Goal: Information Seeking & Learning: Learn about a topic

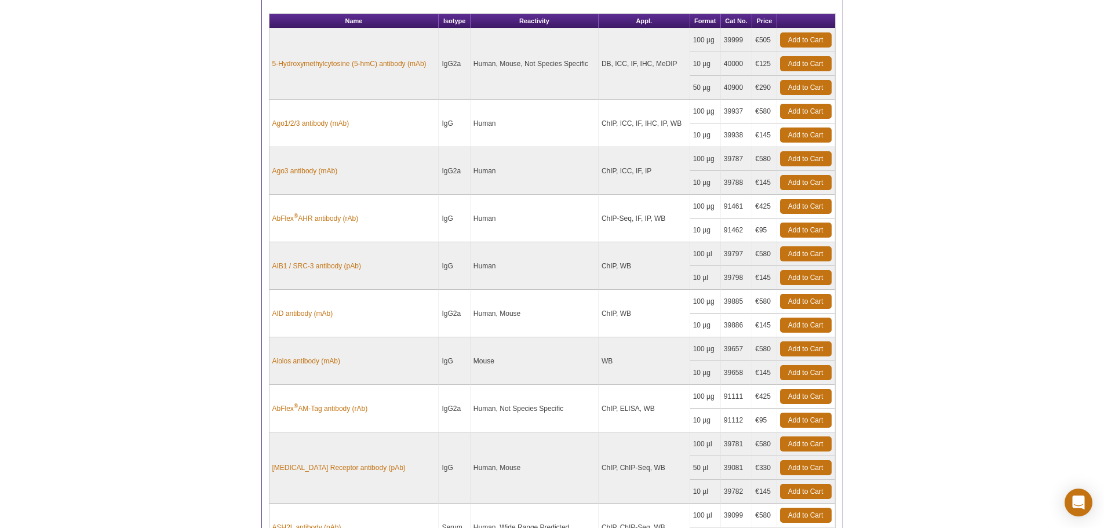
scroll to position [852, 0]
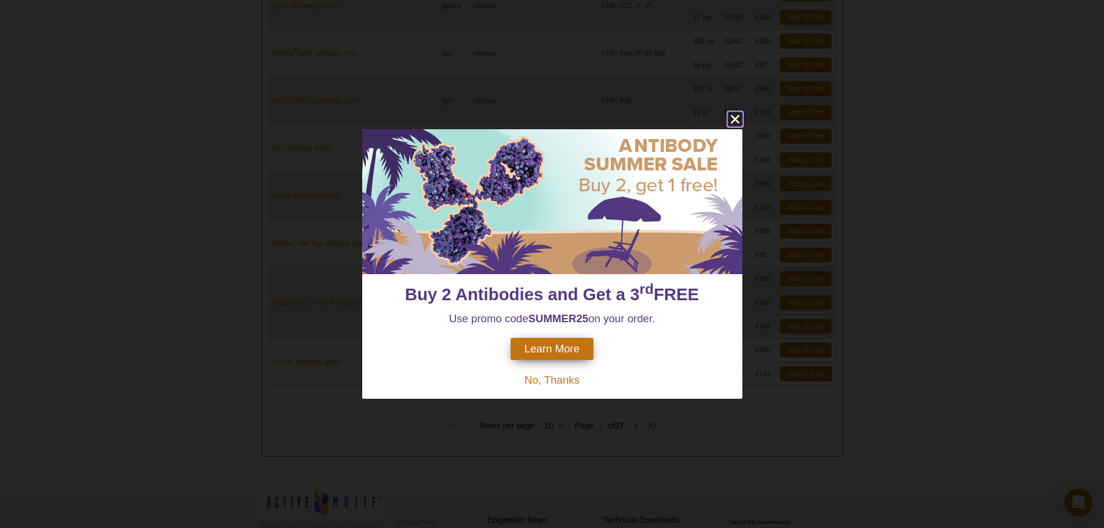
click at [735, 117] on icon "close" at bounding box center [735, 119] width 14 height 14
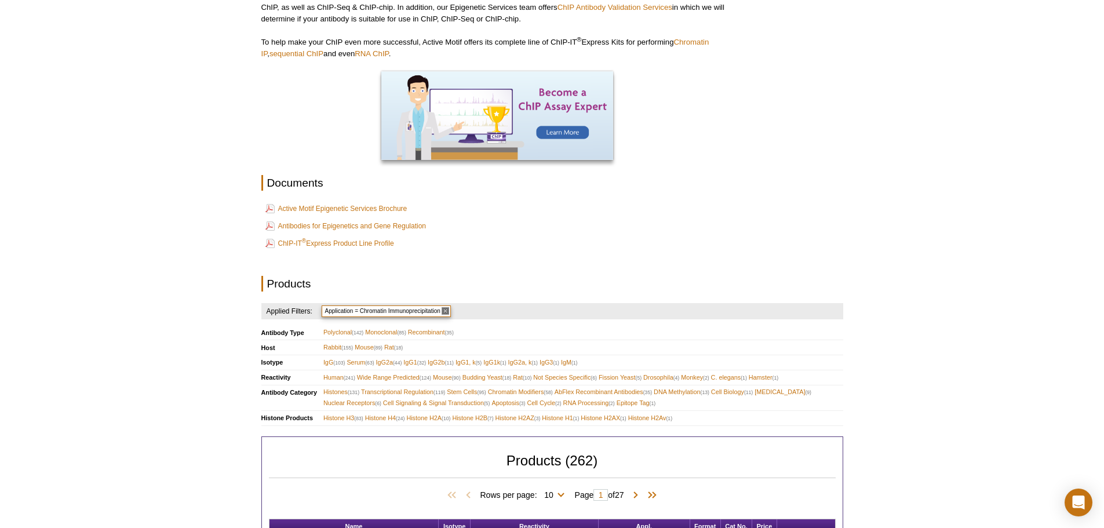
scroll to position [0, 0]
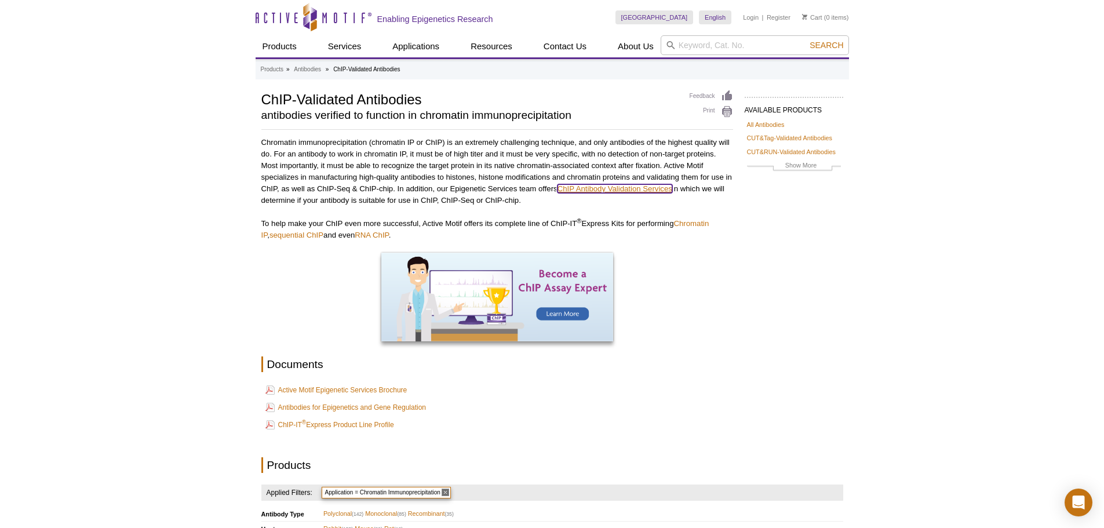
click at [626, 187] on link "ChIP Antibody Validation Services" at bounding box center [614, 188] width 115 height 9
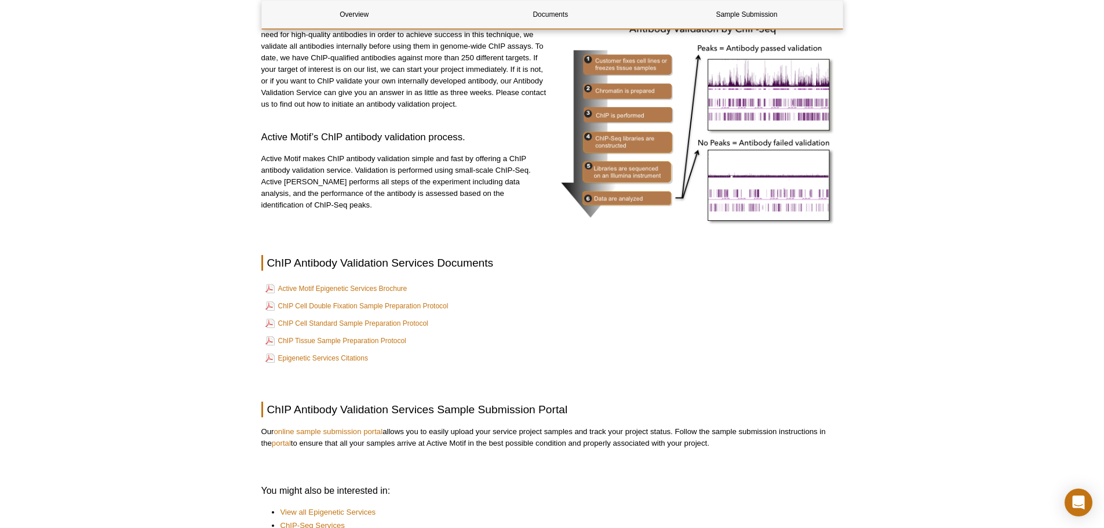
scroll to position [451, 0]
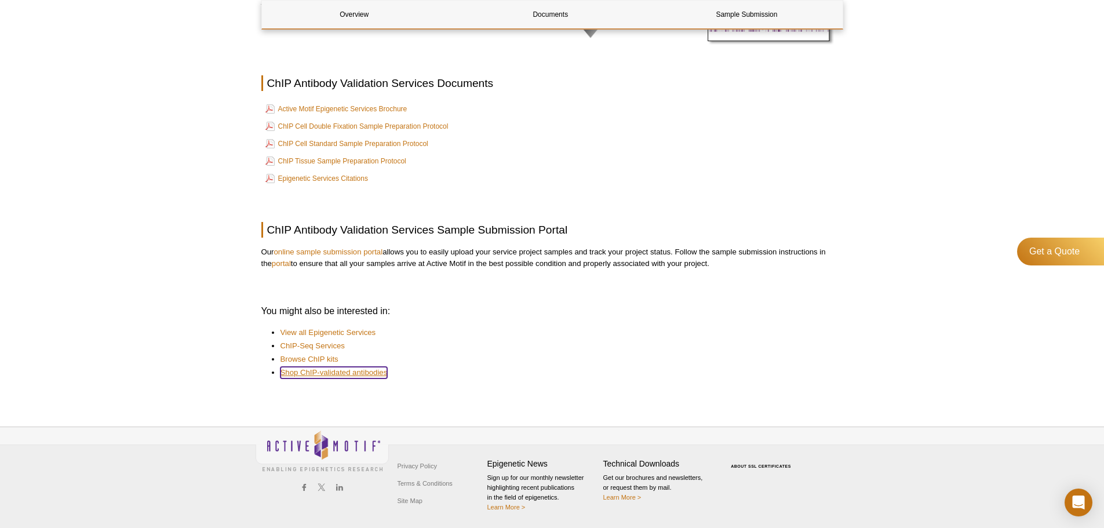
click at [367, 375] on link "Shop ChIP-validated antibodies" at bounding box center [333, 373] width 107 height 12
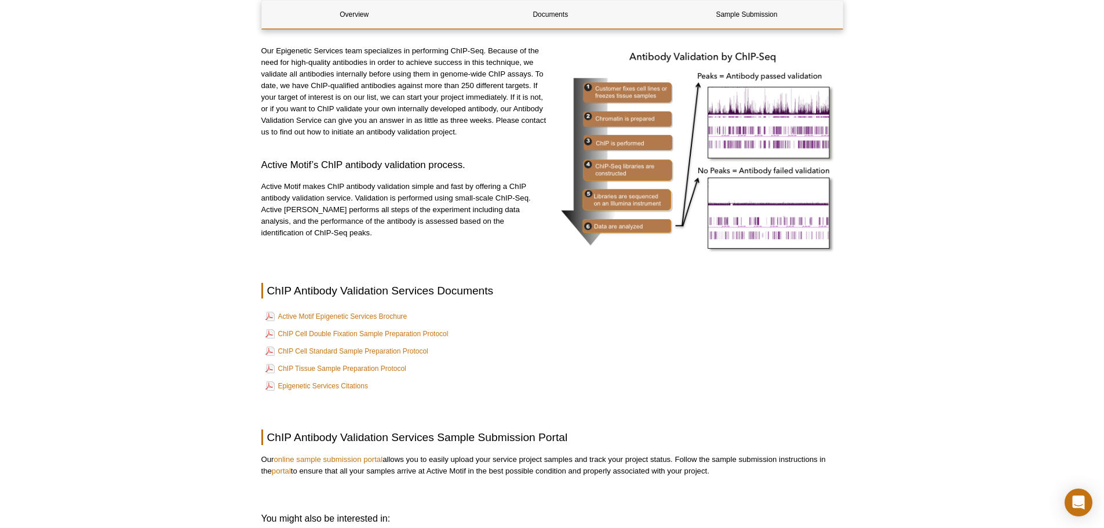
scroll to position [219, 0]
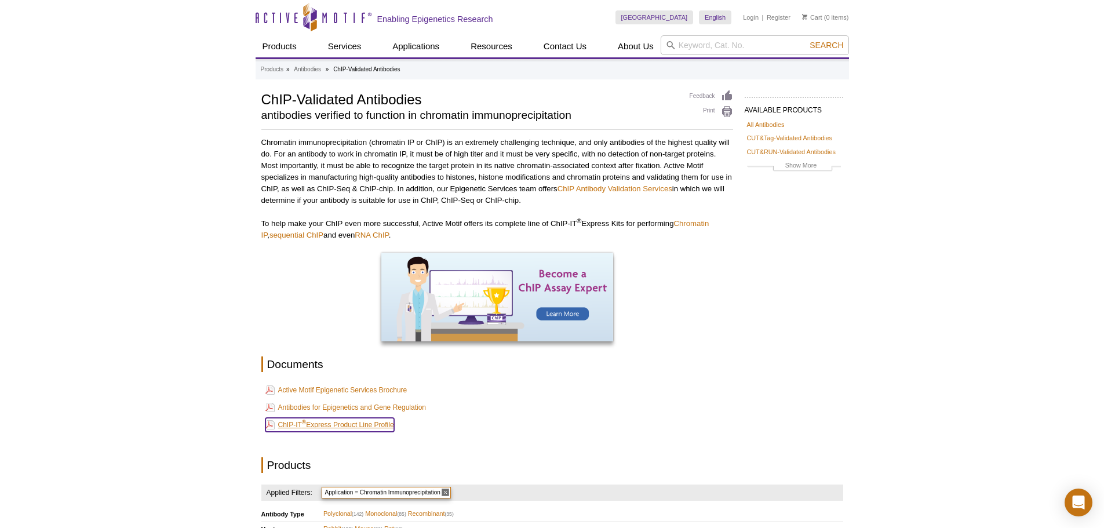
click at [311, 428] on link "ChIP-IT ® Express Product Line Profile" at bounding box center [329, 425] width 129 height 14
click at [346, 411] on link "Antibodies for Epigenetics and Gene Regulation" at bounding box center [345, 407] width 161 height 14
